Goal: Task Accomplishment & Management: Complete application form

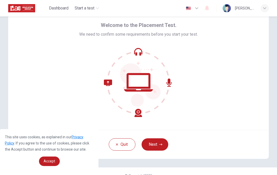
scroll to position [22, 0]
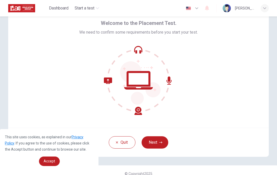
click at [161, 143] on icon "button" at bounding box center [160, 143] width 3 height 2
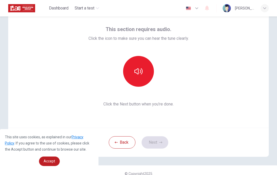
click at [143, 74] on button "button" at bounding box center [138, 71] width 31 height 31
click at [142, 76] on button "button" at bounding box center [138, 71] width 31 height 31
click at [160, 147] on button "Next" at bounding box center [155, 142] width 27 height 12
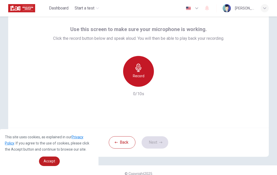
click at [143, 70] on div "Record" at bounding box center [138, 71] width 31 height 31
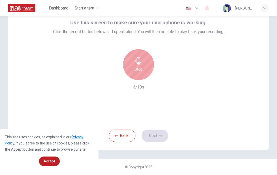
scroll to position [29, 0]
click at [138, 67] on h6 "Stop" at bounding box center [139, 69] width 8 height 6
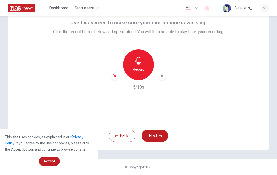
click at [161, 78] on icon "button" at bounding box center [162, 75] width 5 height 5
click at [153, 136] on button "Next" at bounding box center [155, 136] width 27 height 12
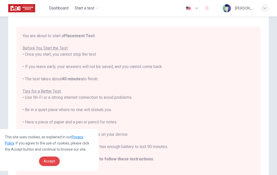
click at [53, 163] on span "Accept" at bounding box center [50, 161] width 12 height 4
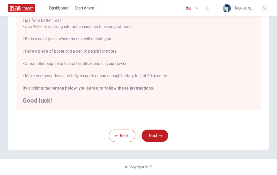
scroll to position [94, 0]
click at [158, 137] on button "Next" at bounding box center [155, 136] width 27 height 12
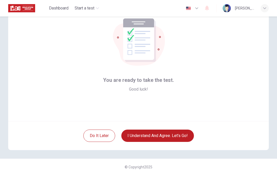
click at [177, 135] on button "I understand and agree. Let’s go!" at bounding box center [157, 136] width 73 height 12
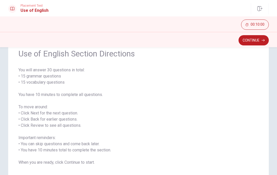
scroll to position [23, 0]
click at [254, 43] on button "Continue" at bounding box center [254, 40] width 30 height 10
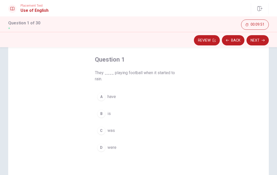
click at [100, 145] on div "D" at bounding box center [101, 148] width 8 height 8
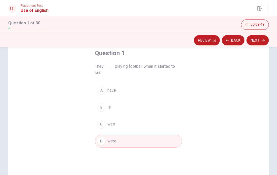
scroll to position [31, 0]
click at [263, 42] on icon "button" at bounding box center [263, 40] width 3 height 3
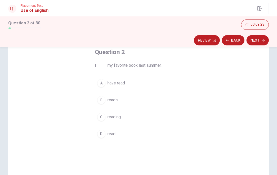
click at [122, 84] on span "have read" at bounding box center [116, 83] width 17 height 6
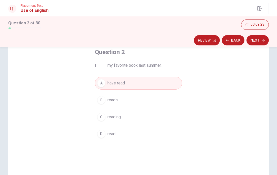
click at [263, 38] on button "Next" at bounding box center [258, 40] width 22 height 10
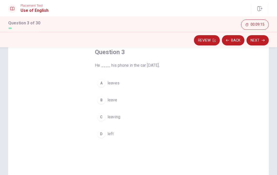
click at [119, 136] on button "D left" at bounding box center [138, 134] width 87 height 13
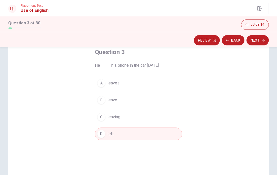
click at [260, 41] on button "Next" at bounding box center [258, 40] width 22 height 10
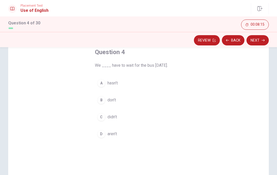
click at [118, 112] on button "C didn’t" at bounding box center [138, 117] width 87 height 13
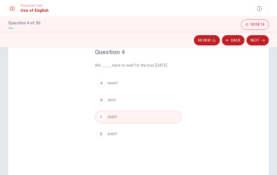
click at [258, 41] on button "Next" at bounding box center [258, 40] width 22 height 10
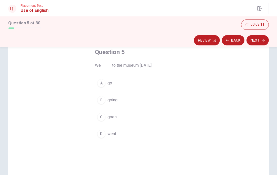
click at [125, 137] on button "D went" at bounding box center [138, 134] width 87 height 13
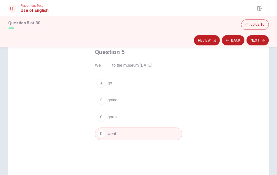
click at [259, 39] on button "Next" at bounding box center [258, 40] width 22 height 10
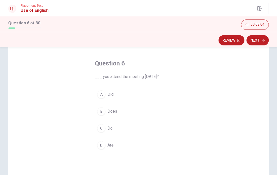
scroll to position [20, 0]
click at [129, 92] on button "A Did" at bounding box center [138, 93] width 87 height 13
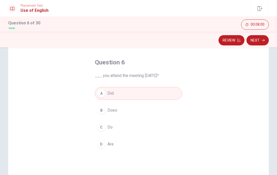
click at [263, 41] on icon "button" at bounding box center [263, 40] width 3 height 3
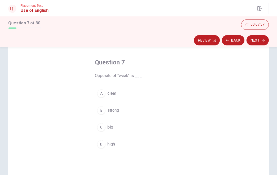
click at [142, 104] on button "B strong" at bounding box center [138, 110] width 87 height 13
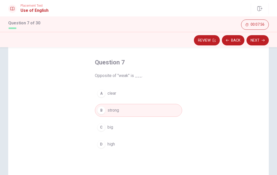
click at [265, 40] on button "Next" at bounding box center [258, 40] width 22 height 10
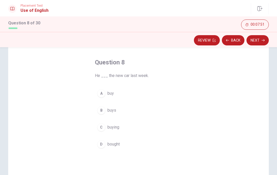
click at [131, 144] on button "D bought" at bounding box center [138, 144] width 87 height 13
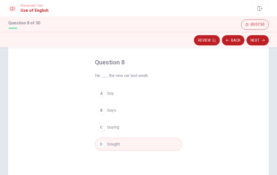
click at [265, 37] on button "Next" at bounding box center [258, 40] width 22 height 10
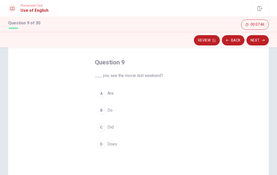
click at [154, 124] on button "C Did" at bounding box center [138, 127] width 87 height 13
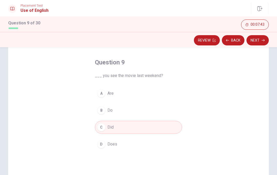
click at [262, 40] on icon "button" at bounding box center [263, 40] width 3 height 3
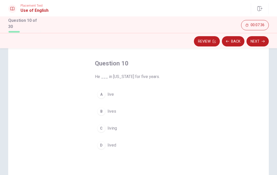
click at [149, 145] on button "D lived" at bounding box center [138, 145] width 87 height 13
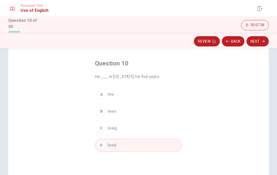
click at [266, 38] on button "Next" at bounding box center [258, 41] width 22 height 10
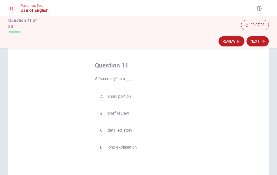
scroll to position [18, 0]
click at [173, 125] on button "C detailed story" at bounding box center [138, 130] width 87 height 13
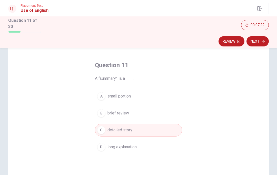
click at [178, 97] on button "A small portion" at bounding box center [138, 96] width 87 height 13
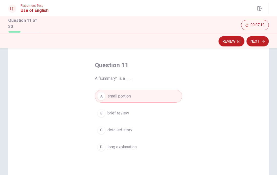
click at [183, 109] on div "Question 11 A “summary” is a ___. A small portion B brief review C detailed sto…" at bounding box center [139, 107] width 108 height 109
click at [151, 114] on button "B brief review" at bounding box center [138, 113] width 87 height 13
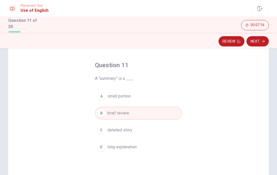
click at [262, 41] on icon "button" at bounding box center [263, 41] width 3 height 3
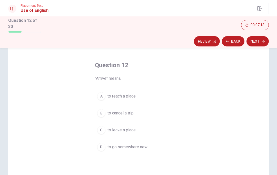
click at [170, 100] on button "A to reach a place" at bounding box center [138, 96] width 87 height 13
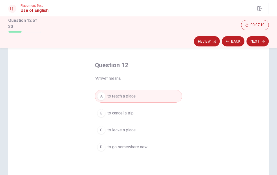
click at [262, 42] on icon "button" at bounding box center [263, 41] width 3 height 3
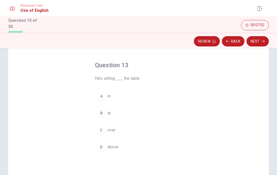
click at [182, 112] on button "B at" at bounding box center [138, 113] width 87 height 13
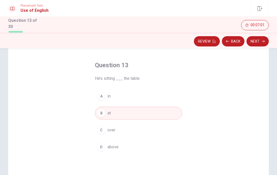
click at [177, 145] on button "D above" at bounding box center [138, 147] width 87 height 13
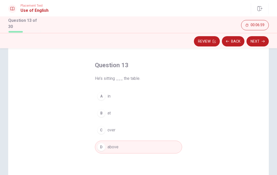
click at [261, 39] on button "Next" at bounding box center [258, 41] width 22 height 10
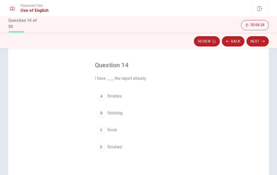
click at [157, 147] on button "D finished" at bounding box center [138, 147] width 87 height 13
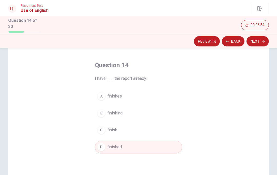
click at [265, 41] on button "Next" at bounding box center [258, 41] width 22 height 10
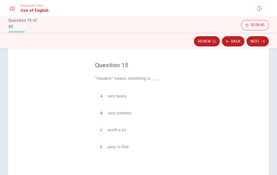
click at [147, 129] on button "C worth a lot" at bounding box center [138, 130] width 87 height 13
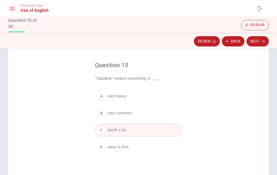
click at [267, 41] on button "Next" at bounding box center [258, 41] width 22 height 10
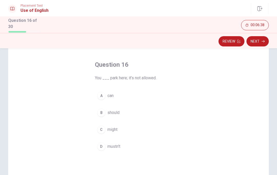
scroll to position [18, 0]
click at [190, 98] on div "Question 16 You ___ park here; it’s not allowed. A can B should C might D mustn…" at bounding box center [139, 107] width 108 height 109
click at [130, 148] on button "D mustn’t" at bounding box center [138, 147] width 87 height 13
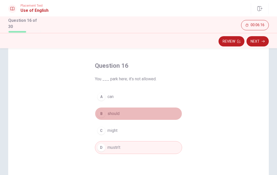
click at [131, 113] on button "B should" at bounding box center [138, 113] width 87 height 13
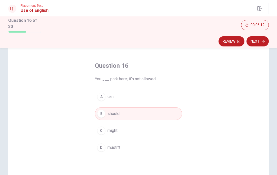
click at [263, 34] on div "Review Next" at bounding box center [138, 40] width 277 height 15
click at [262, 41] on button "Next" at bounding box center [258, 41] width 22 height 10
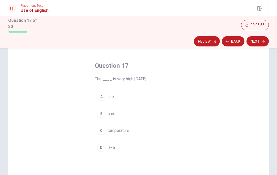
click at [158, 119] on button "B time" at bounding box center [138, 113] width 87 height 13
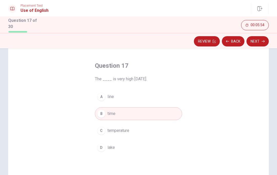
click at [157, 130] on button "C temperature" at bounding box center [138, 130] width 87 height 13
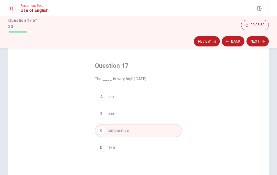
click at [263, 40] on icon "button" at bounding box center [263, 41] width 3 height 3
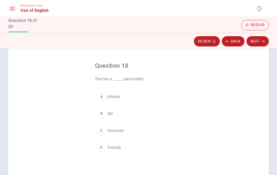
click at [146, 151] on button "D friendly" at bounding box center [138, 147] width 87 height 13
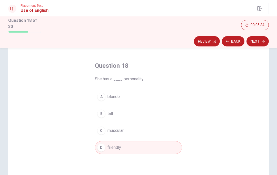
click at [265, 37] on button "Next" at bounding box center [258, 41] width 22 height 10
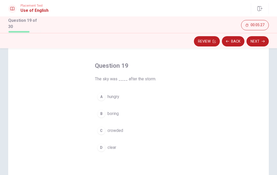
click at [171, 146] on button "D clear" at bounding box center [138, 147] width 87 height 13
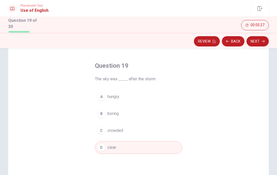
click at [260, 41] on button "Next" at bounding box center [258, 41] width 22 height 10
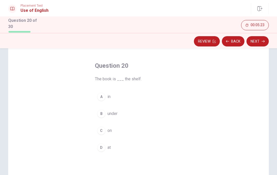
click at [196, 114] on div "Question 20 The book is ___ the shelf. A in B under C on D at" at bounding box center [138, 130] width 261 height 178
click at [166, 113] on button "B under" at bounding box center [138, 113] width 87 height 13
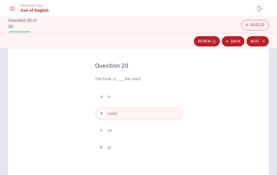
click at [259, 41] on button "Next" at bounding box center [258, 41] width 22 height 10
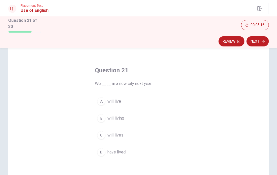
scroll to position [14, 0]
click at [202, 114] on div "Question 21 We ____ in a new city next year. A will live B will living C will l…" at bounding box center [138, 134] width 261 height 178
click at [203, 96] on div "Question 21 We ____ in a new city next year. A will live B will living C will l…" at bounding box center [138, 134] width 261 height 178
click at [181, 103] on button "A will live" at bounding box center [138, 101] width 87 height 13
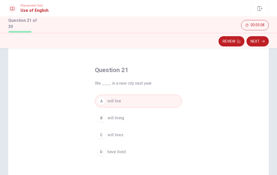
click at [261, 41] on button "Next" at bounding box center [258, 41] width 22 height 10
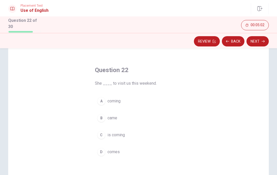
click at [199, 117] on div "Question 22 She ____ to visit us this weekend. A coming B came C is coming D co…" at bounding box center [138, 134] width 261 height 178
click at [187, 137] on div "Question 22 She ____ to visit us this weekend. A coming B came C is coming D co…" at bounding box center [139, 112] width 108 height 109
click at [161, 135] on button "C is coming" at bounding box center [138, 135] width 87 height 13
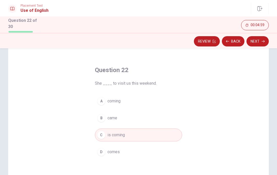
click at [258, 39] on button "Next" at bounding box center [258, 41] width 22 height 10
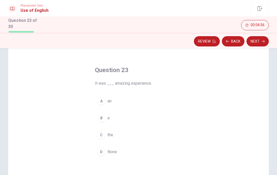
click at [204, 102] on div "Question 23 It was ___ amazing experience. A an B a C the D None" at bounding box center [138, 134] width 261 height 178
click at [188, 102] on div "Question 23 It was ___ amazing experience. A an B a C the D None" at bounding box center [139, 112] width 108 height 109
click at [169, 105] on button "A an" at bounding box center [138, 101] width 87 height 13
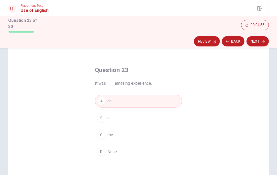
click at [264, 42] on icon "button" at bounding box center [263, 41] width 3 height 3
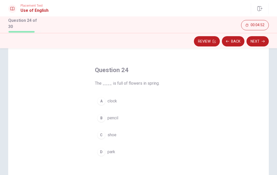
click at [209, 97] on div "Question 24 The ____ is full of flowers in spring. A clock B pencil C shoe D pa…" at bounding box center [138, 134] width 261 height 178
click at [186, 105] on div "Question 24 The ____ is full of flowers in spring. A clock B pencil C shoe D pa…" at bounding box center [139, 112] width 108 height 109
click at [198, 98] on div "Question 24 The ____ is full of flowers in spring. A clock B pencil C shoe D pa…" at bounding box center [138, 134] width 261 height 178
click at [165, 147] on button "D park" at bounding box center [138, 152] width 87 height 13
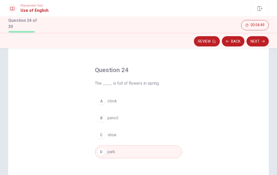
click at [262, 41] on button "Next" at bounding box center [258, 41] width 22 height 10
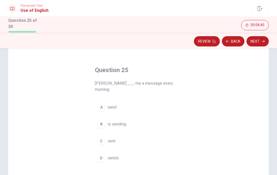
click at [163, 135] on button "C sent" at bounding box center [138, 141] width 87 height 13
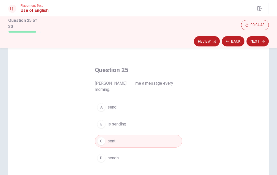
click at [176, 118] on button "B is sending" at bounding box center [138, 124] width 87 height 13
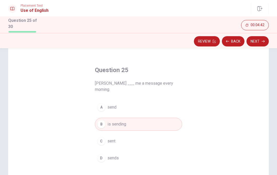
click at [173, 135] on button "C sent" at bounding box center [138, 141] width 87 height 13
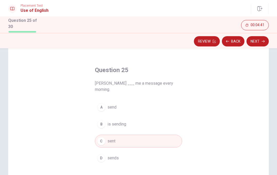
click at [176, 152] on button "D sends" at bounding box center [138, 158] width 87 height 13
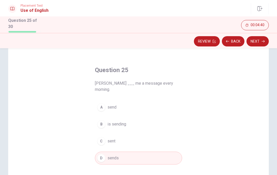
click at [259, 42] on button "Next" at bounding box center [258, 41] width 22 height 10
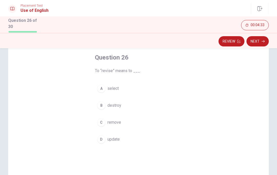
scroll to position [26, 0]
click at [214, 142] on div "Question 26 To “revise” means to ___. A select B destroy C remove D update" at bounding box center [138, 122] width 261 height 178
click at [196, 82] on div "Question 26 To “revise” means to ___. A select B destroy C remove D update" at bounding box center [138, 122] width 261 height 178
click at [181, 88] on button "A select" at bounding box center [138, 89] width 87 height 13
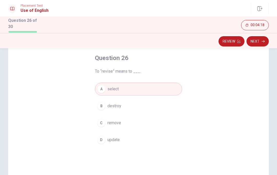
click at [266, 42] on button "Next" at bounding box center [258, 41] width 22 height 10
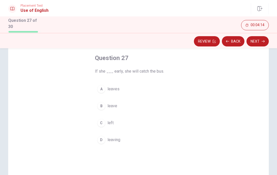
click at [195, 87] on div "Question 27 If she ___ early, she will catch the bus. A leaves B leave C left D…" at bounding box center [138, 122] width 261 height 178
click at [172, 86] on button "A leaves" at bounding box center [138, 89] width 87 height 13
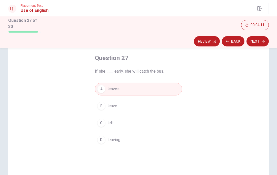
click at [265, 45] on button "Next" at bounding box center [258, 41] width 22 height 10
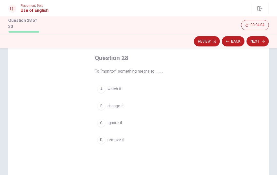
click at [196, 123] on div "Question 28 To “monitor” something means to ___. A watch it B change it C ignor…" at bounding box center [138, 122] width 261 height 178
click at [194, 118] on div "Question 28 To “monitor” something means to ___. A watch it B change it C ignor…" at bounding box center [138, 122] width 261 height 178
click at [177, 151] on div "Question 28 To “monitor” something means to ___. A watch it B change it C ignor…" at bounding box center [139, 100] width 108 height 109
click at [178, 142] on button "D remove it" at bounding box center [138, 140] width 87 height 13
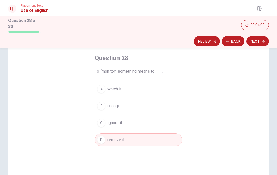
click at [210, 105] on div "Question 28 To “monitor” something means to ___. A watch it B change it C ignor…" at bounding box center [138, 122] width 261 height 178
click at [195, 111] on div "Question 28 To “monitor” something means to ___. A watch it B change it C ignor…" at bounding box center [138, 122] width 261 height 178
click at [182, 106] on button "B change it" at bounding box center [138, 106] width 87 height 13
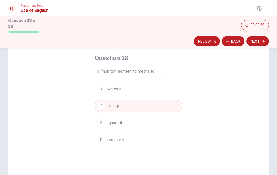
click at [261, 41] on button "Next" at bounding box center [258, 41] width 22 height 10
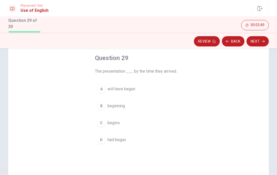
click at [153, 94] on button "A will have begun" at bounding box center [138, 89] width 87 height 13
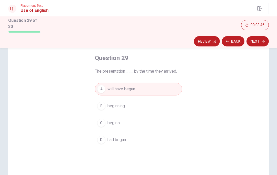
click at [154, 117] on button "C begins" at bounding box center [138, 123] width 87 height 13
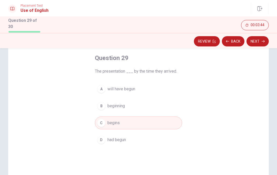
click at [170, 88] on button "A will have begun" at bounding box center [138, 89] width 87 height 13
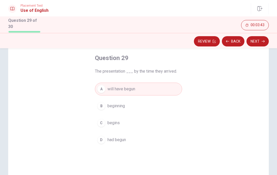
click at [165, 117] on button "C begins" at bounding box center [138, 123] width 87 height 13
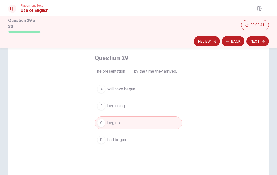
click at [198, 89] on div "Question 29 The presentation ___ by the time they arrived. A will have begun B …" at bounding box center [138, 122] width 261 height 178
click at [184, 86] on div "Question 29 The presentation ___ by the time they arrived. A will have begun B …" at bounding box center [139, 100] width 108 height 109
click at [165, 90] on button "A will have begun" at bounding box center [138, 89] width 87 height 13
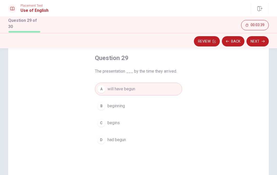
click at [262, 42] on button "Next" at bounding box center [258, 41] width 22 height 10
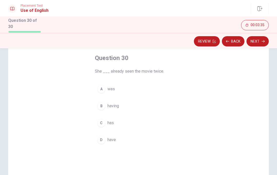
click at [173, 122] on button "C has" at bounding box center [138, 123] width 87 height 13
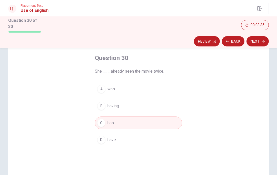
click at [264, 40] on icon "button" at bounding box center [263, 41] width 3 height 2
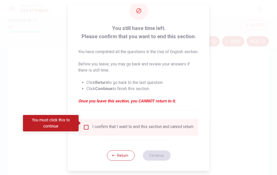
scroll to position [23, 0]
click at [83, 126] on input "You must click this to continue" at bounding box center [86, 127] width 6 height 6
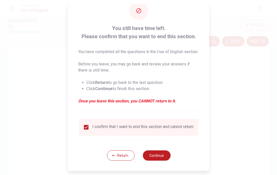
click at [162, 156] on button "Continue" at bounding box center [157, 156] width 28 height 10
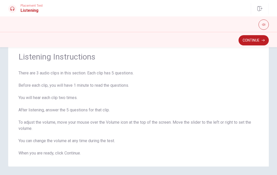
scroll to position [29, 0]
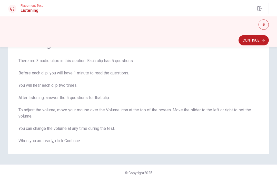
click at [258, 41] on button "Continue" at bounding box center [254, 40] width 30 height 10
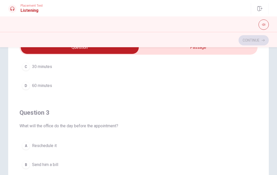
scroll to position [188, 0]
click at [143, 113] on h4 "Question 3" at bounding box center [139, 113] width 238 height 8
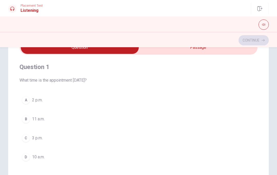
scroll to position [0, 0]
click at [201, 57] on div "Question 1 What time is the appointment [DATE]? A 2 p.m. B 11 a.m. C 3 p.m. D 1…" at bounding box center [139, 113] width 238 height 117
click at [197, 54] on input "checkbox" at bounding box center [80, 47] width 358 height 13
checkbox input "true"
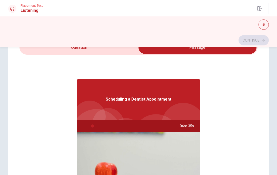
click at [198, 54] on span at bounding box center [139, 47] width 238 height 14
type input "9"
click at [118, 49] on input "checkbox" at bounding box center [198, 47] width 358 height 13
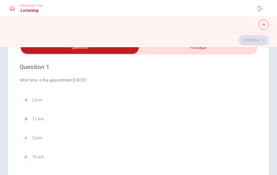
click at [200, 52] on input "checkbox" at bounding box center [80, 47] width 358 height 13
checkbox input "true"
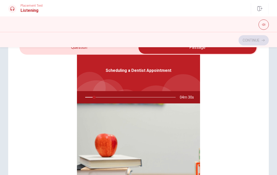
scroll to position [29, 0]
type input "10"
click at [111, 51] on input "checkbox" at bounding box center [198, 47] width 358 height 13
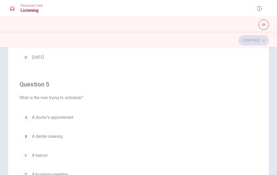
scroll to position [67, 0]
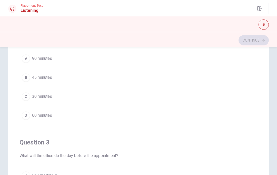
checkbox input "true"
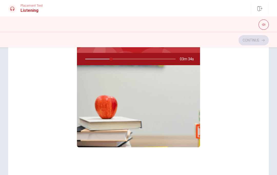
type input "29"
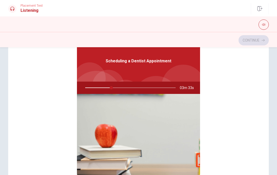
scroll to position [-1, 0]
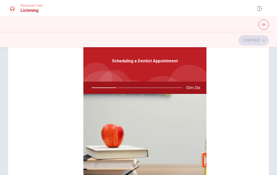
checkbox input "false"
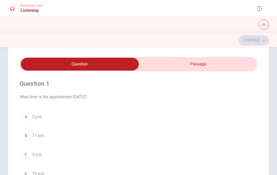
scroll to position [12, 0]
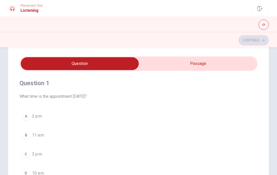
click at [33, 152] on span "3 p.m." at bounding box center [37, 154] width 11 height 6
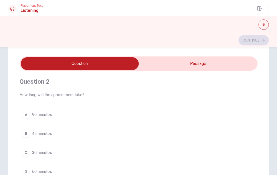
scroll to position [121, 0]
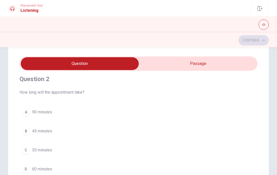
click at [62, 136] on button "B 45 minutes" at bounding box center [139, 131] width 238 height 13
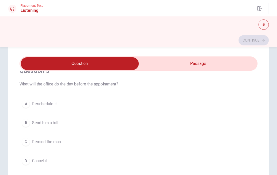
scroll to position [247, 0]
click at [124, 144] on button "C Remind the man" at bounding box center [139, 141] width 238 height 13
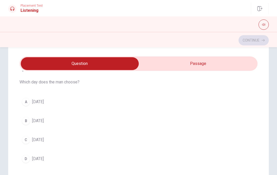
click at [98, 142] on button "C [DATE]" at bounding box center [139, 140] width 238 height 13
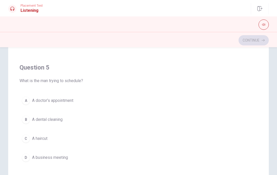
scroll to position [86, 0]
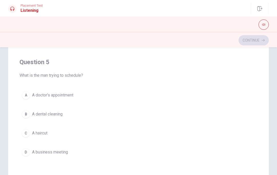
click at [139, 95] on button "A A doctor’s appointment" at bounding box center [139, 95] width 238 height 13
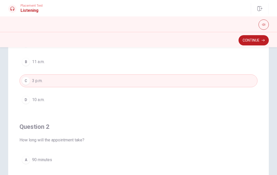
scroll to position [0, 0]
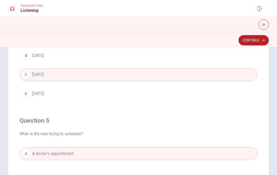
click at [255, 41] on button "Continue" at bounding box center [254, 40] width 30 height 10
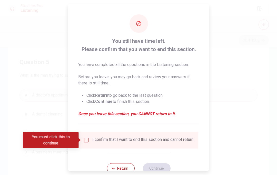
scroll to position [416, 0]
click at [87, 139] on input "You must click this to continue" at bounding box center [86, 140] width 6 height 6
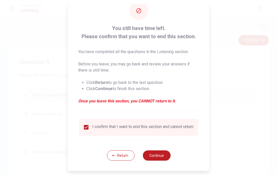
scroll to position [16, 0]
click at [161, 154] on button "Continue" at bounding box center [157, 156] width 28 height 10
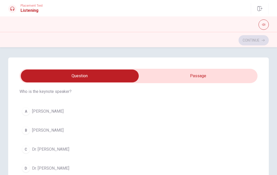
scroll to position [20, 0]
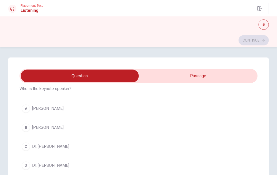
click at [29, 105] on button "A [PERSON_NAME]" at bounding box center [139, 108] width 238 height 13
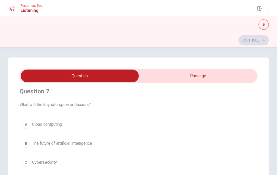
click at [48, 141] on span "The future of artificial intelligence" at bounding box center [62, 143] width 60 height 6
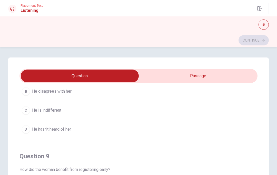
scroll to position [286, 0]
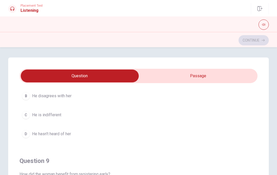
click at [35, 111] on button "C He is indifferent" at bounding box center [139, 115] width 238 height 13
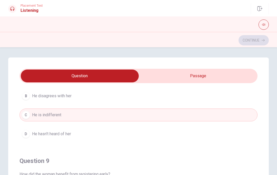
click at [31, 116] on button "C He is indifferent" at bounding box center [139, 115] width 238 height 13
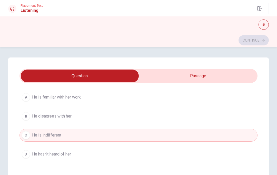
scroll to position [264, 0]
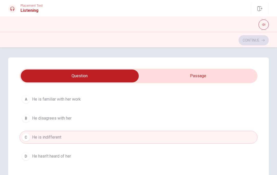
click at [23, 94] on button "A He is familiar with her work" at bounding box center [139, 99] width 238 height 13
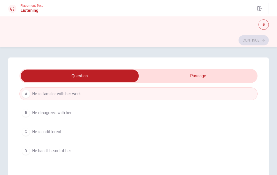
click at [40, 129] on span "He is indifferent" at bounding box center [46, 132] width 29 height 6
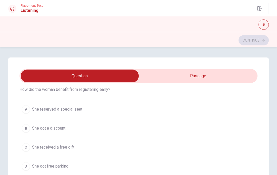
scroll to position [373, 0]
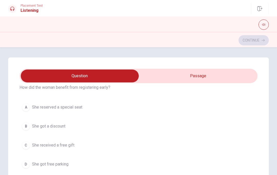
click at [24, 126] on div "B" at bounding box center [26, 126] width 8 height 8
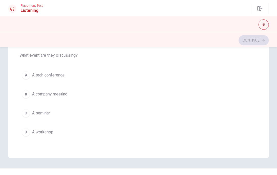
scroll to position [106, 0]
click at [33, 76] on span "A tech conference" at bounding box center [48, 75] width 33 height 6
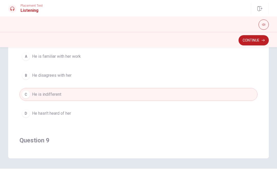
scroll to position [202, 0]
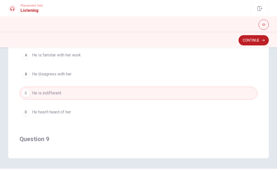
click at [149, 59] on button "A He is familiar with her work" at bounding box center [139, 55] width 238 height 13
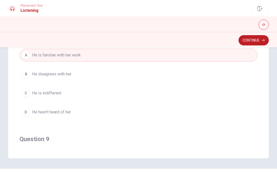
click at [51, 106] on button "D He hasn't heard of her" at bounding box center [139, 112] width 238 height 13
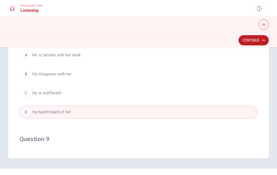
click at [47, 94] on span "He is indifferent" at bounding box center [46, 93] width 29 height 6
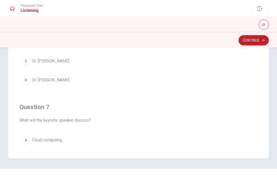
scroll to position [0, 0]
click at [261, 40] on button "Continue" at bounding box center [254, 40] width 30 height 10
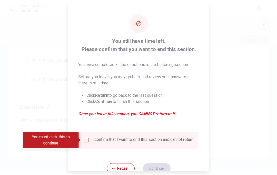
scroll to position [0, 0]
click at [87, 140] on input "You must click this to continue" at bounding box center [86, 140] width 6 height 6
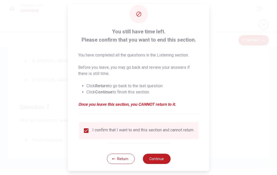
scroll to position [12, 0]
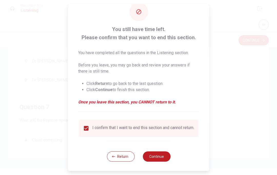
click at [162, 162] on button "Continue" at bounding box center [157, 157] width 28 height 10
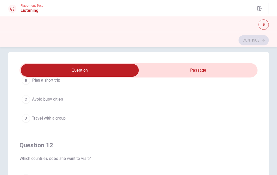
scroll to position [61, 0]
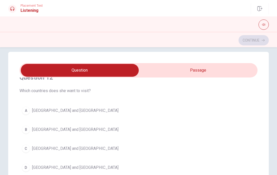
click at [82, 109] on button "A [GEOGRAPHIC_DATA] and [GEOGRAPHIC_DATA]" at bounding box center [139, 110] width 238 height 13
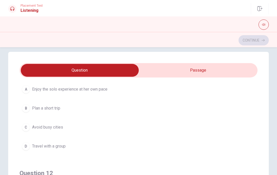
scroll to position [19, 0]
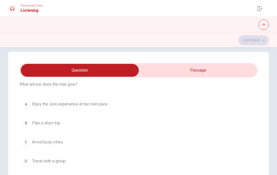
click at [153, 107] on button "A Enjoy the solo experience at her own pace" at bounding box center [139, 104] width 238 height 13
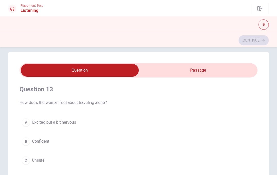
scroll to position [236, 0]
click at [143, 122] on button "A Excited but a bit nervous" at bounding box center [139, 121] width 238 height 13
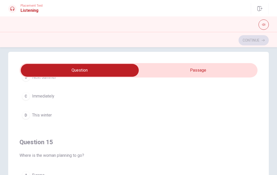
scroll to position [469, 0]
click at [69, 172] on button "A [GEOGRAPHIC_DATA]" at bounding box center [139, 175] width 238 height 13
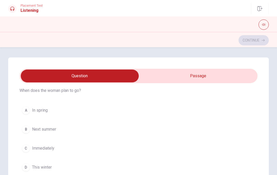
scroll to position [362, 0]
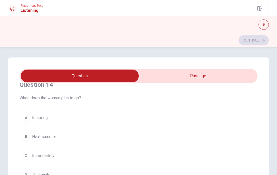
click at [163, 135] on button "B Next summer" at bounding box center [139, 136] width 238 height 13
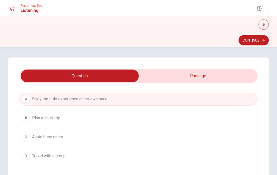
scroll to position [34, 0]
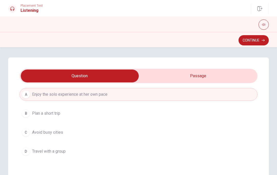
click at [259, 39] on button "Continue" at bounding box center [254, 40] width 30 height 10
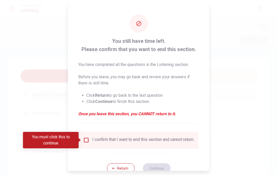
click at [84, 140] on input "You must click this to continue" at bounding box center [86, 140] width 6 height 6
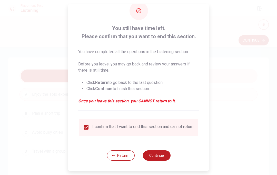
scroll to position [15, 0]
click at [160, 159] on button "Continue" at bounding box center [157, 156] width 28 height 10
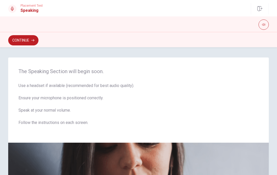
scroll to position [0, 0]
click at [27, 40] on button "Continue" at bounding box center [23, 40] width 30 height 10
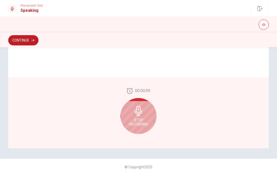
scroll to position [133, 0]
click at [142, 115] on icon at bounding box center [139, 111] width 10 height 10
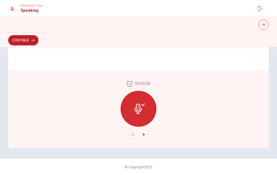
click at [145, 136] on icon "Play Audio" at bounding box center [144, 134] width 3 height 3
click at [21, 43] on button "Continue" at bounding box center [23, 40] width 30 height 10
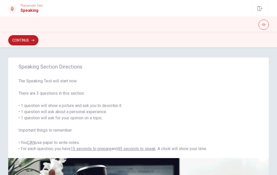
scroll to position [0, 0]
click at [26, 38] on button "Continue" at bounding box center [23, 40] width 30 height 10
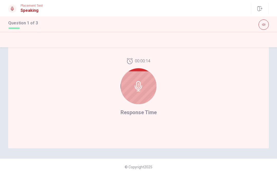
scroll to position [133, 0]
click at [145, 87] on div at bounding box center [139, 86] width 36 height 36
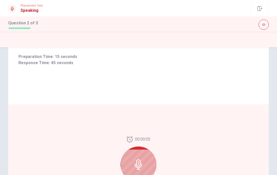
scroll to position [58, 0]
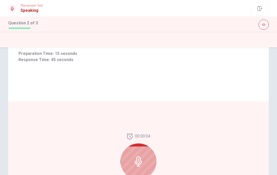
click at [139, 160] on icon at bounding box center [138, 161] width 7 height 10
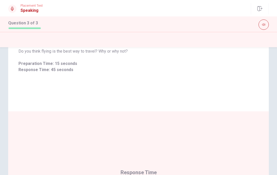
scroll to position [49, 0]
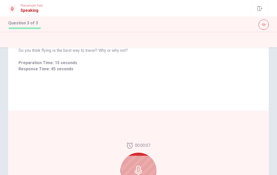
click at [139, 165] on div at bounding box center [139, 171] width 36 height 36
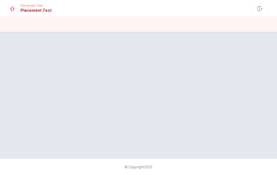
scroll to position [0, 0]
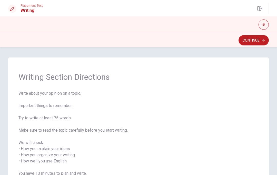
click at [254, 43] on button "Continue" at bounding box center [254, 40] width 30 height 10
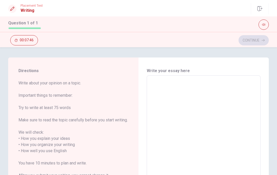
click at [218, 98] on textarea at bounding box center [204, 151] width 107 height 143
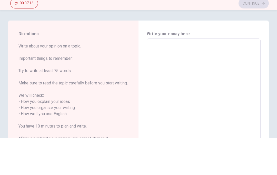
scroll to position [0, 0]
type textarea "I"
type textarea "x"
type textarea "I"
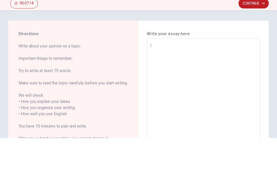
type textarea "x"
type textarea "I l"
type textarea "x"
type textarea "I li"
type textarea "x"
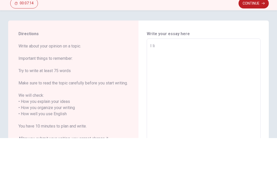
type textarea "I lik"
type textarea "x"
type textarea "I like"
type textarea "x"
type textarea "I like"
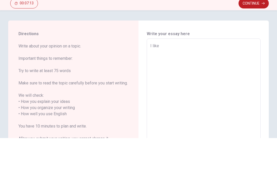
type textarea "x"
type textarea "I like t"
type textarea "x"
type textarea "I like to"
type textarea "x"
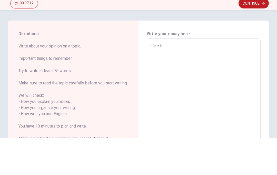
type textarea "I like to"
type textarea "x"
type textarea "I like to e"
type textarea "x"
type textarea "I like to ex"
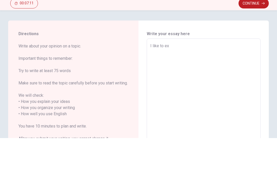
type textarea "x"
type textarea "I like to exp"
type textarea "x"
type textarea "I like to expr"
type textarea "x"
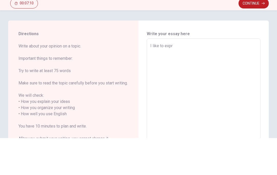
type textarea "I like to expre"
type textarea "x"
type textarea "I like to expres"
type textarea "x"
type textarea "I like to express"
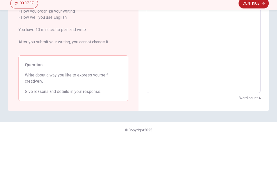
type textarea "x"
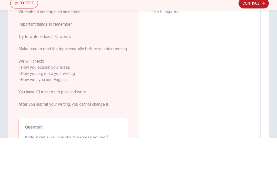
scroll to position [-8, 0]
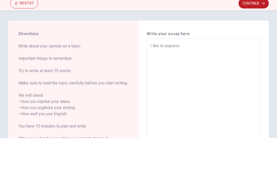
type textarea "I like to express"
type textarea "x"
type textarea "I like to express m"
type textarea "x"
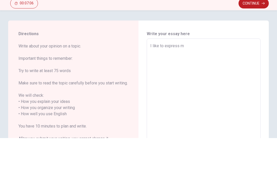
type textarea "I like to express my"
type textarea "x"
type textarea "I like to express mys"
type textarea "x"
type textarea "I like to express myse"
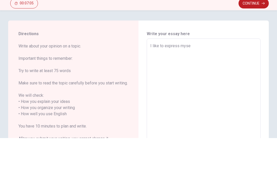
type textarea "x"
type textarea "I like to express mysel"
type textarea "x"
type textarea "I like to express myself"
type textarea "x"
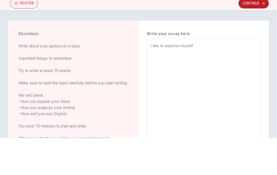
type textarea "I like to express myself"
type textarea "x"
type textarea "I like to express myself b"
type textarea "x"
type textarea "I like to express myself by"
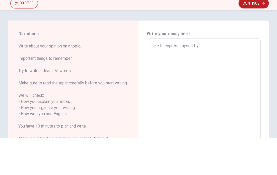
type textarea "x"
type textarea "I like to express myself by"
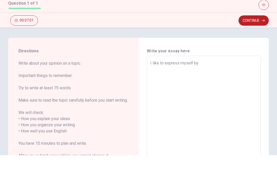
type textarea "x"
type textarea "I like to express myself by l"
type textarea "x"
type textarea "I like to express myself by [PERSON_NAME]"
type textarea "x"
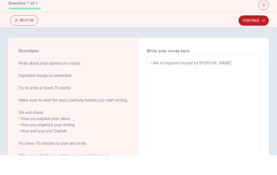
type textarea "I like to express myself by [PERSON_NAME]"
type textarea "x"
type textarea "I like to express myself by list"
type textarea "x"
type textarea "I like to express myself by liste"
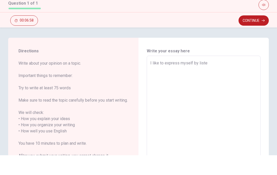
type textarea "x"
type textarea "I like to express myself by listen"
type textarea "x"
type textarea "I like to express myself by listeni"
type textarea "x"
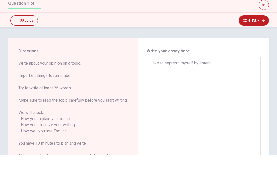
type textarea "I like to express myself by listenin"
type textarea "x"
type textarea "I like to express myself by listening"
type textarea "x"
type textarea "I like to express myself by listening"
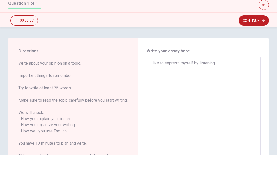
type textarea "x"
type textarea "I like to express myself by listening t"
type textarea "x"
type textarea "I like to express myself by listening to"
type textarea "x"
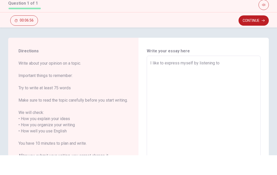
type textarea "I like to express myself by listening to"
type textarea "x"
type textarea "I like to express myself by listening to d"
type textarea "x"
type textarea "I like to express myself by listening to di"
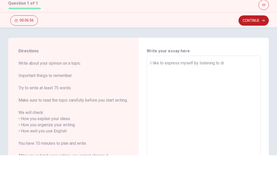
type textarea "x"
type textarea "I like to express myself by listening to dif"
type textarea "x"
type textarea "I like to express myself by listening to diff"
type textarea "x"
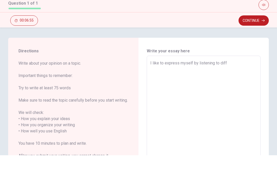
type textarea "I like to express myself by listening to diffr"
type textarea "x"
type textarea "I like to express myself by listening to diffre"
type textarea "x"
type textarea "I like to express myself by listening to diffren"
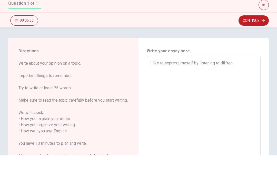
type textarea "x"
type textarea "I like to express myself by listening to diffrent"
type textarea "x"
type textarea "I like to express myself by listening to diffrent"
type textarea "x"
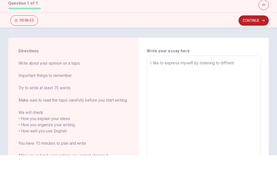
type textarea "I like to express myself by listening to diffrent"
type textarea "x"
type textarea "I like to express myself by listening to diffren"
type textarea "x"
type textarea "I like to express myself by listening to diffre"
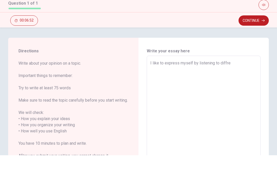
type textarea "x"
type textarea "I like to express myself by listening to diffr"
type textarea "x"
type textarea "I like to express myself by listening to diff"
type textarea "x"
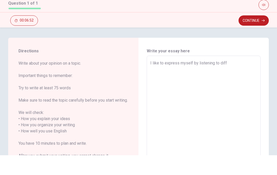
type textarea "I like to express myself by listening to dif"
type textarea "x"
type textarea "I like to express myself by listening to di"
type textarea "x"
type textarea "I like to express myself by listening to d"
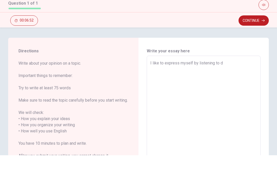
type textarea "x"
type textarea "I like to express myself by listening to"
type textarea "x"
type textarea "I like to express myself by listening to d"
type textarea "x"
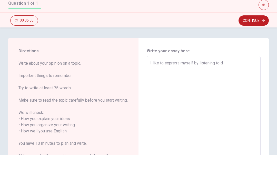
type textarea "I like to express myself by listening to di"
type textarea "x"
type textarea "I like to express myself by listening to dif"
type textarea "x"
type textarea "I like to express myself by listening to diff"
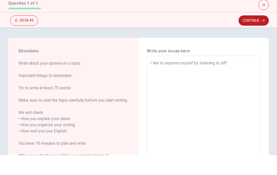
type textarea "x"
type textarea "I like to express myself by listening to diffr"
type textarea "x"
type textarea "I like to express myself by listening to diffre"
type textarea "x"
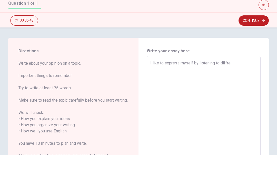
type textarea "I like to express myself by listening to diffren"
type textarea "x"
type textarea "I like to express myself by listening to diffrent"
type textarea "x"
type textarea "I like to express myself by listening to diffrent"
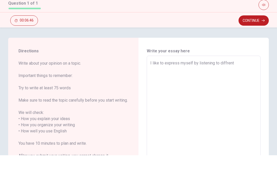
type textarea "x"
type textarea "I like to express myself by listening to diffrent m"
type textarea "x"
type textarea "I like to express myself by listening to diffrent mu"
type textarea "x"
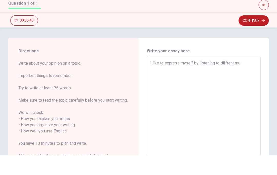
type textarea "I like to express myself by listening to diffrent mus"
type textarea "x"
type textarea "I like to express myself by listening to diffrent musi"
type textarea "x"
type textarea "I like to express myself by listening to diffrent music"
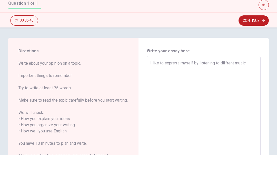
type textarea "x"
type textarea "I like to express myself by listening to diffrent music."
type textarea "x"
type textarea "I like to express myself by listening to diffrent music."
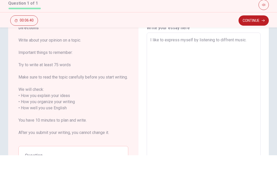
scroll to position [23, 0]
type textarea "x"
type textarea "I like to express myself by listening to diffrent music. I"
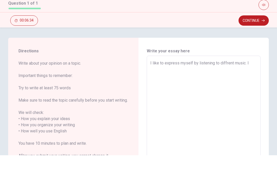
scroll to position [0, 0]
type textarea "x"
type textarea "I like to express myself by listening to diffrent music. I"
type textarea "x"
type textarea "I like to express myself by listening to diffrent music. I l"
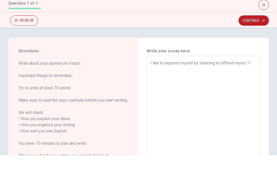
type textarea "x"
type textarea "I like to express myself by listening to diffrent music. I li"
type textarea "x"
type textarea "I like to express myself by listening to diffrent music. I lis"
type textarea "x"
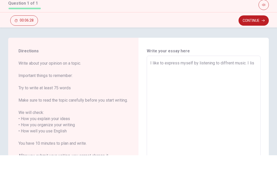
type textarea "I like to express myself by listening to diffrent music. I list"
type textarea "x"
type textarea "I like to express myself by listening to diffrent music. I liste"
type textarea "x"
type textarea "I like to express myself by listening to diffrent music. I listen"
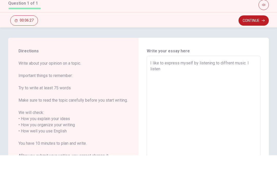
type textarea "x"
type textarea "I like to express myself by listening to diffrent music. I listen"
type textarea "x"
type textarea "I like to express myself by listening to diffrent music. I listen l"
type textarea "x"
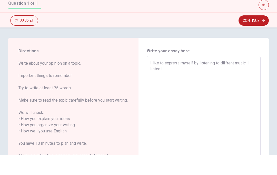
type textarea "I like to express myself by listening to diffrent music. I listen lo"
type textarea "x"
type textarea "I like to express myself by listening to diffrent music. I listen [PERSON_NAME]"
type textarea "x"
type textarea "I like to express myself by listening to diffrent music. I listen loud"
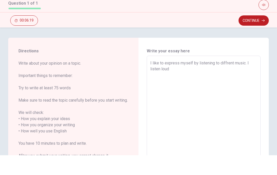
type textarea "x"
type textarea "I like to express myself by listening to diffrent music. I listen loud"
type textarea "x"
type textarea "I like to express myself by listening to diffrent music. I listen loud m"
type textarea "x"
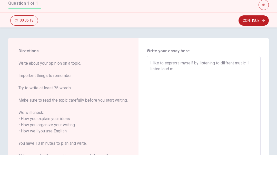
type textarea "I like to express myself by listening to diffrent music. I listen loud mu"
type textarea "x"
type textarea "I like to express myself by listening to diffrent music. I listen loud mus"
type textarea "x"
type textarea "I like to express myself by listening to diffrent music. I listen loud musi"
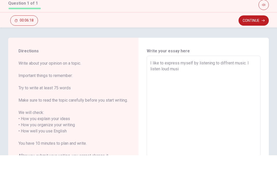
type textarea "x"
type textarea "I like to express myself by listening to diffrent music. I listen loud music"
type textarea "x"
type textarea "I like to express myself by listening to diffrent music. I listen loud music"
type textarea "x"
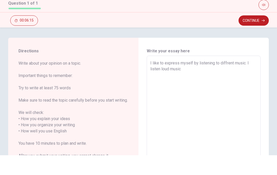
type textarea "I like to express myself by listening to diffrent music. I listen loud music w"
type textarea "x"
type textarea "I like to express myself by listening to diffrent music. I listen loud music wh"
click at [175, 80] on textarea "I like to express myself by writing. Letters can represent my emotions in a eas…" at bounding box center [204, 151] width 107 height 143
click at [232, 80] on textarea "I like to express myself by writing. Letters can represent my emotions that tim…" at bounding box center [204, 151] width 107 height 143
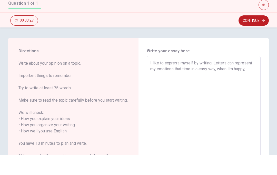
click at [219, 80] on textarea "I like to express myself by writing. Letters can represent my emotions that tim…" at bounding box center [204, 151] width 107 height 143
click at [221, 80] on textarea "I like to express myself by writing. Letters can represent my emotions that tim…" at bounding box center [204, 151] width 107 height 143
click at [223, 80] on textarea "I like to express myself by writing. Letters can represent my emotions that tim…" at bounding box center [204, 151] width 107 height 143
click at [254, 80] on textarea "I like to express myself by writing. Letters can represent my emotions that tim…" at bounding box center [204, 151] width 107 height 143
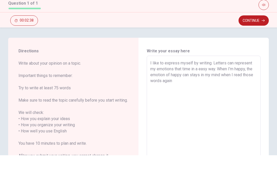
click at [182, 80] on textarea "I like to express myself by writing. Letters can represent my emotions that tim…" at bounding box center [204, 151] width 107 height 143
click at [205, 80] on textarea "I like to express myself by writing. Letters can represent my emotions that tim…" at bounding box center [204, 151] width 107 height 143
